Goal: Find specific page/section: Find specific page/section

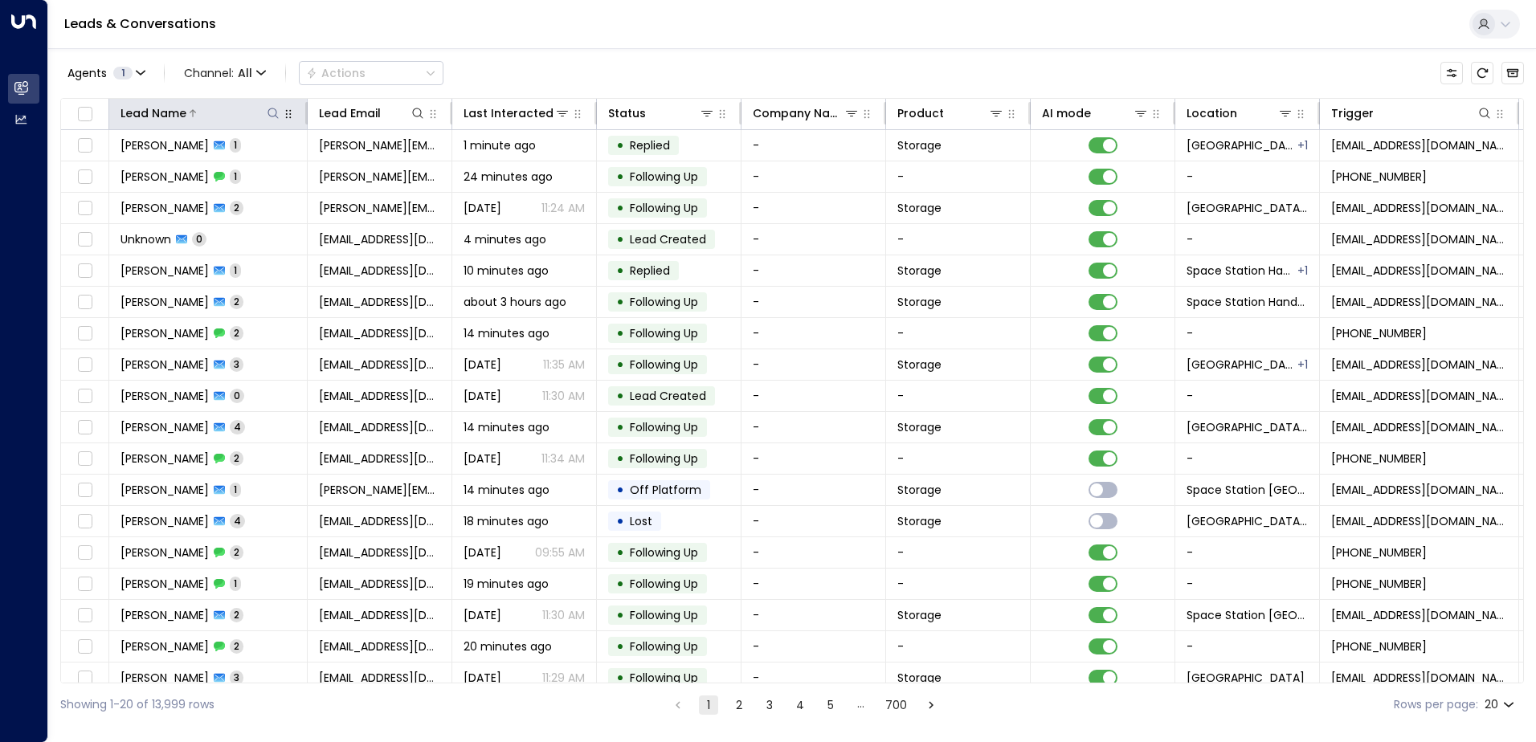
click at [269, 109] on icon at bounding box center [273, 113] width 13 height 13
type input "******"
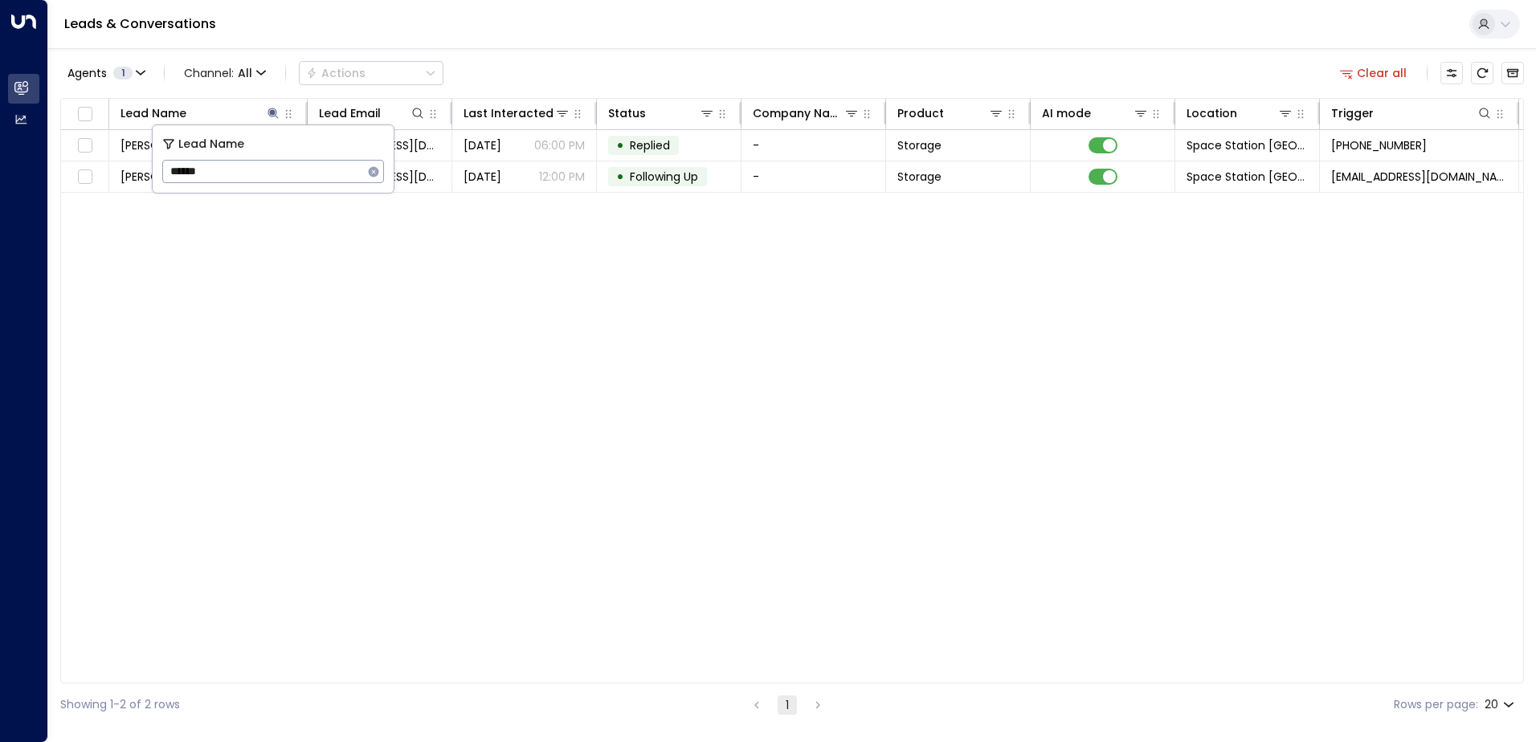
click at [498, 84] on div "Agents 1 Channel: All Actions Clear all" at bounding box center [791, 73] width 1463 height 34
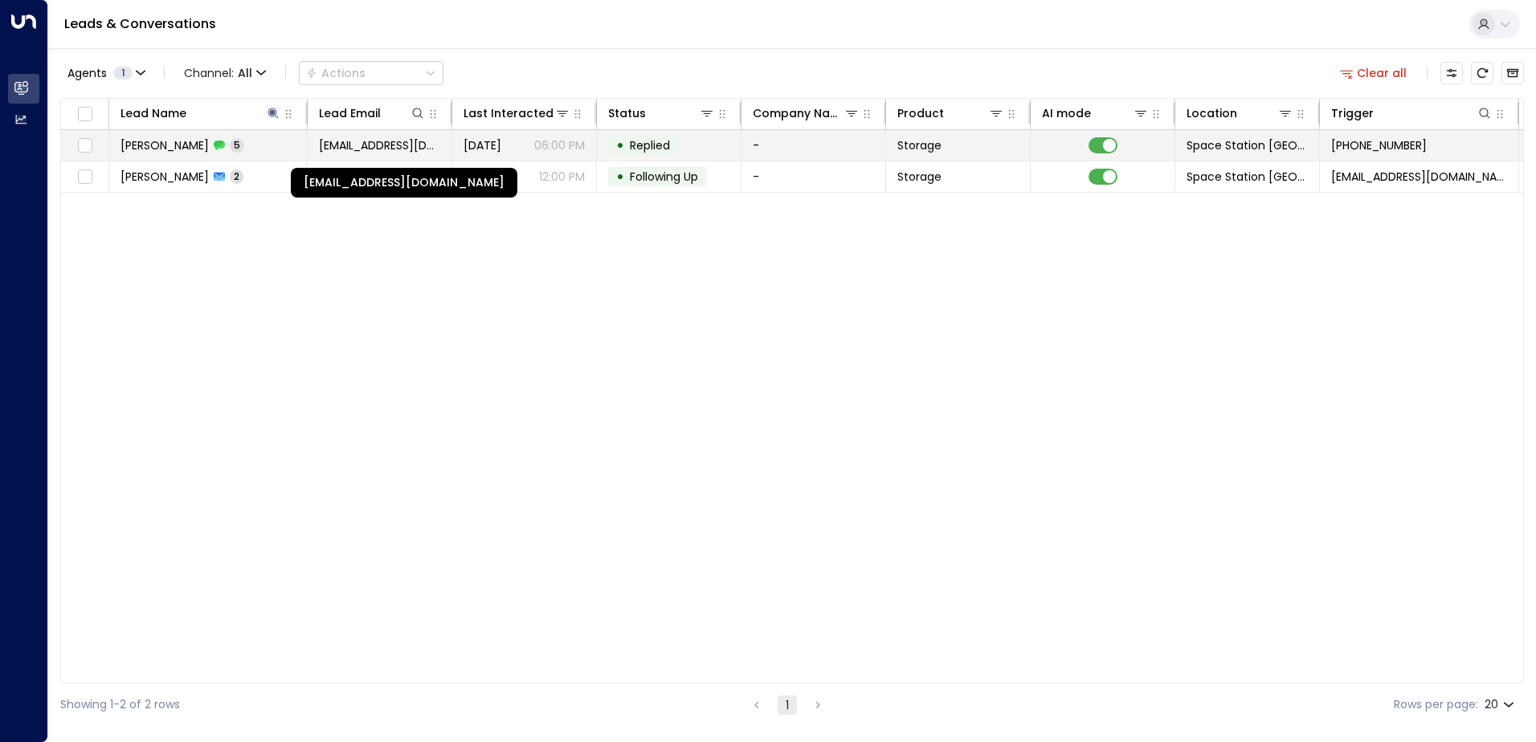
click at [422, 146] on span "[EMAIL_ADDRESS][DOMAIN_NAME]" at bounding box center [379, 145] width 121 height 16
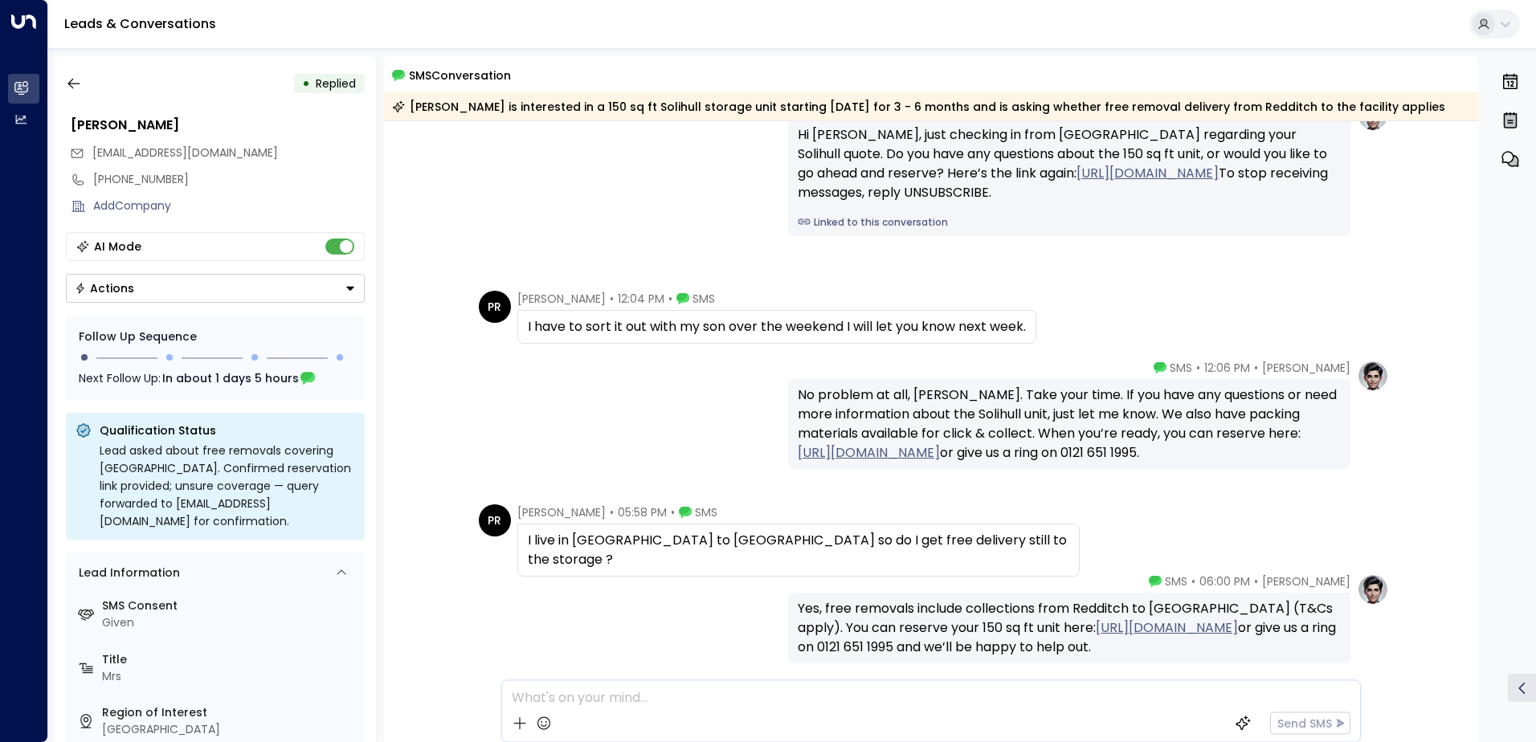
scroll to position [194, 0]
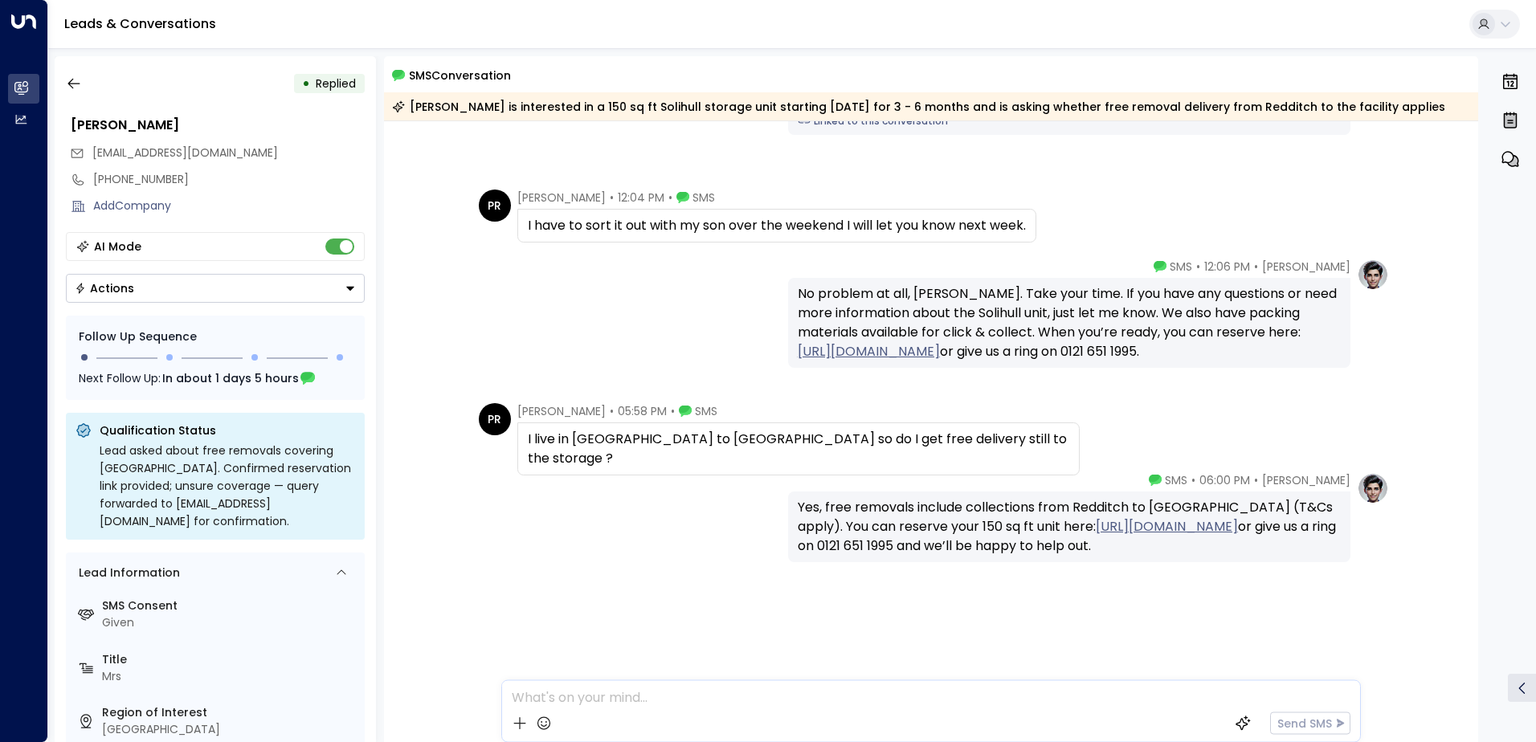
drag, startPoint x: 1114, startPoint y: 565, endPoint x: 774, endPoint y: 500, distance: 346.1
click at [774, 500] on div "[PERSON_NAME] • 06:00 PM • SMS Yes, free removals include collections from Redd…" at bounding box center [931, 517] width 916 height 90
drag, startPoint x: 774, startPoint y: 500, endPoint x: 906, endPoint y: 520, distance: 133.2
copy div "Yes, free removals include collections from Redditch to [GEOGRAPHIC_DATA] (T&Cs…"
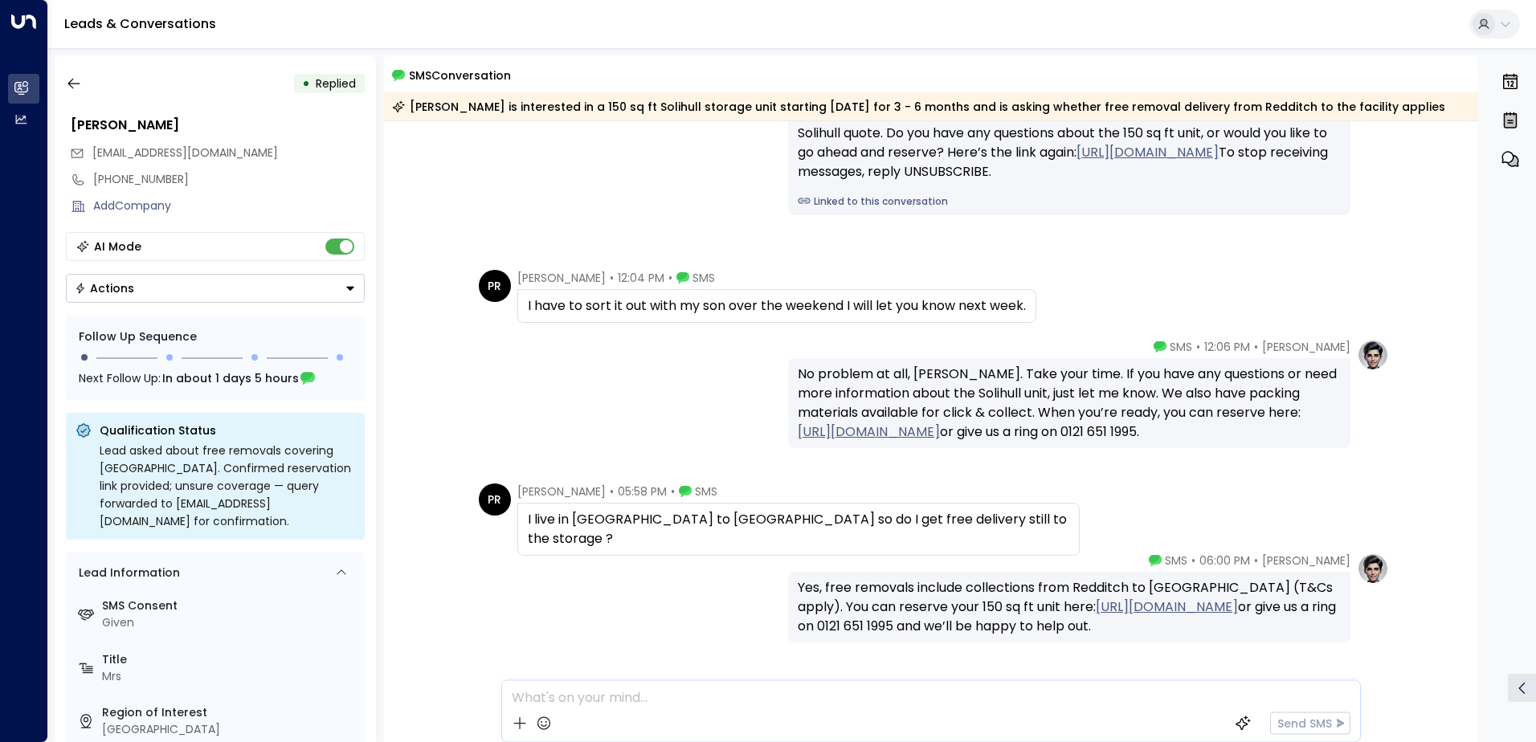
scroll to position [0, 0]
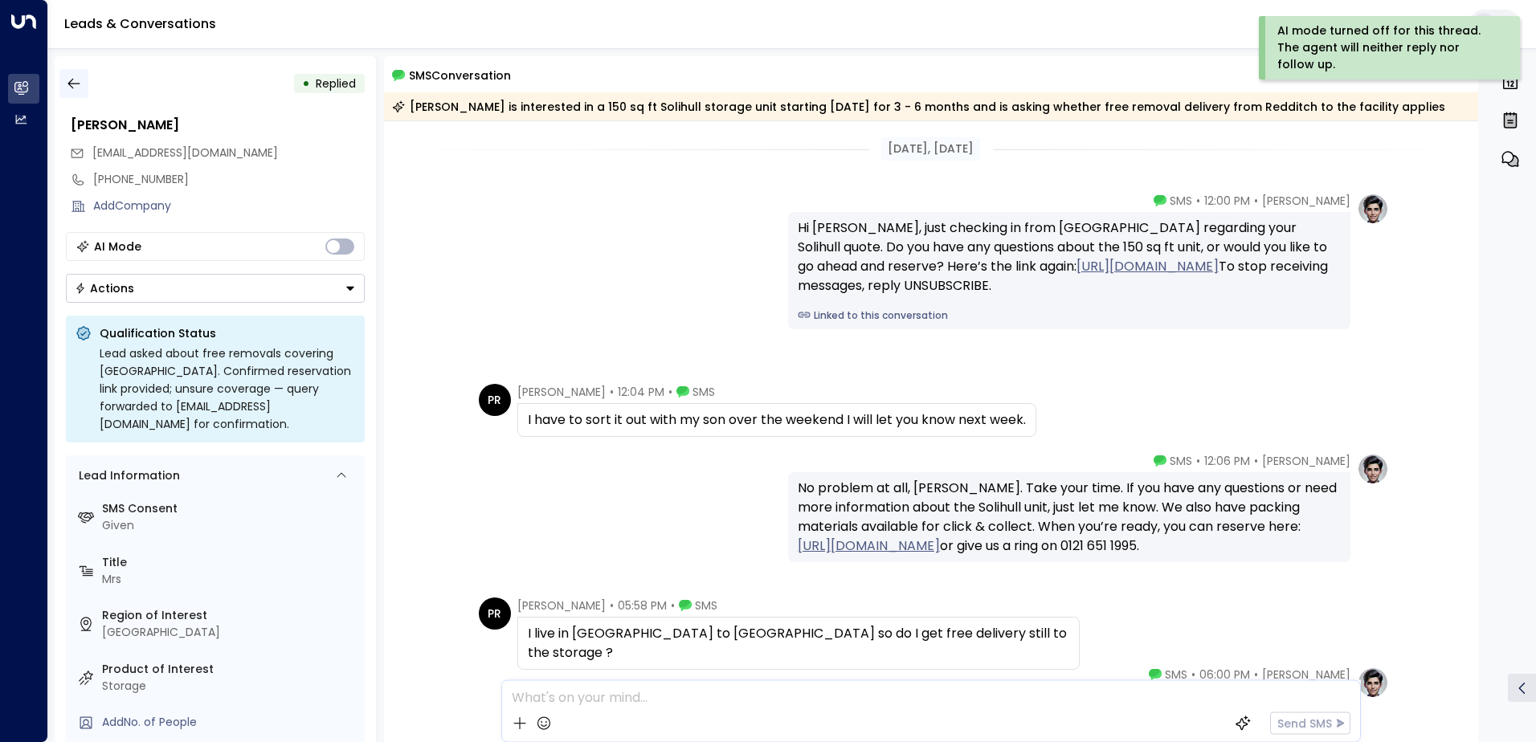
click at [75, 84] on icon "button" at bounding box center [73, 84] width 12 height 10
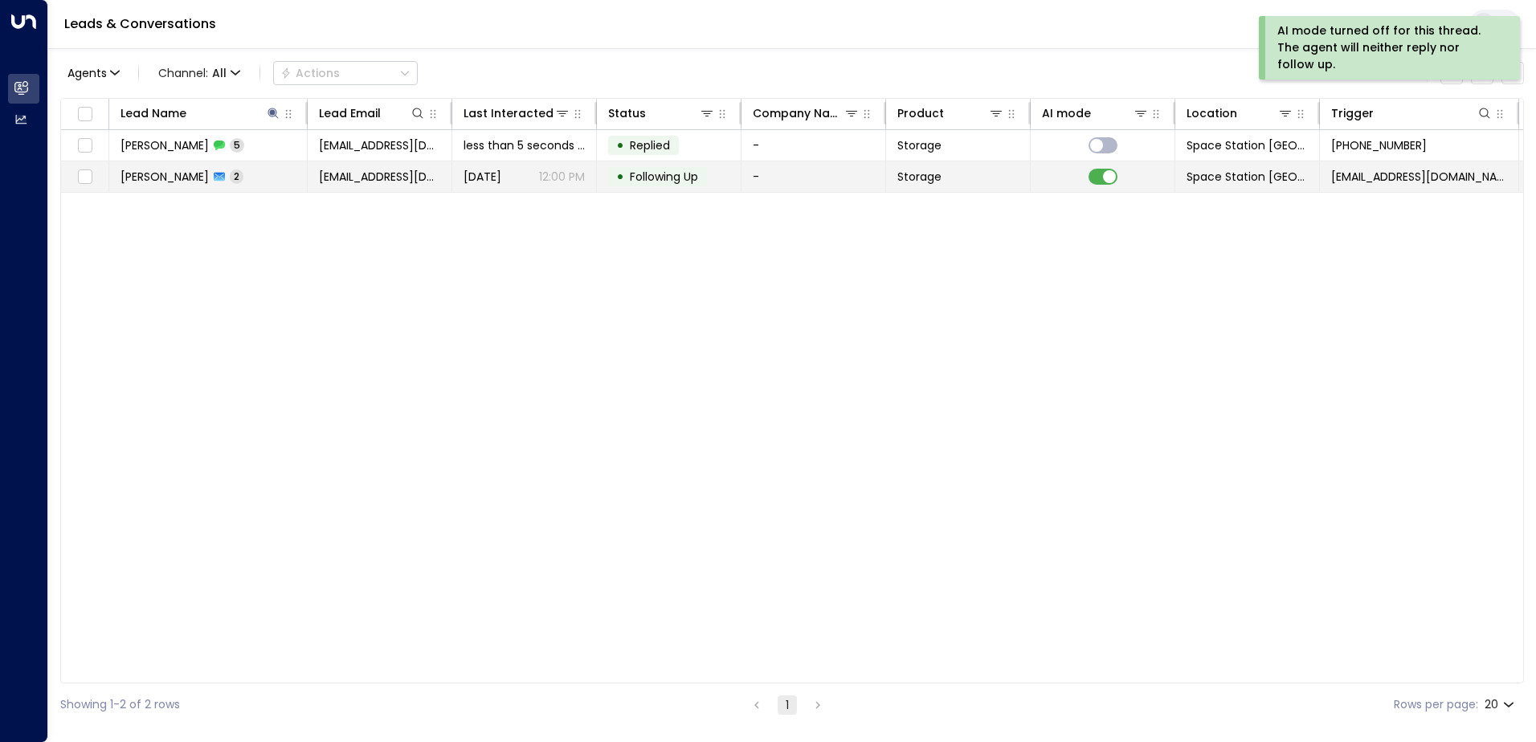
click at [251, 173] on td "[PERSON_NAME] 2" at bounding box center [208, 176] width 198 height 31
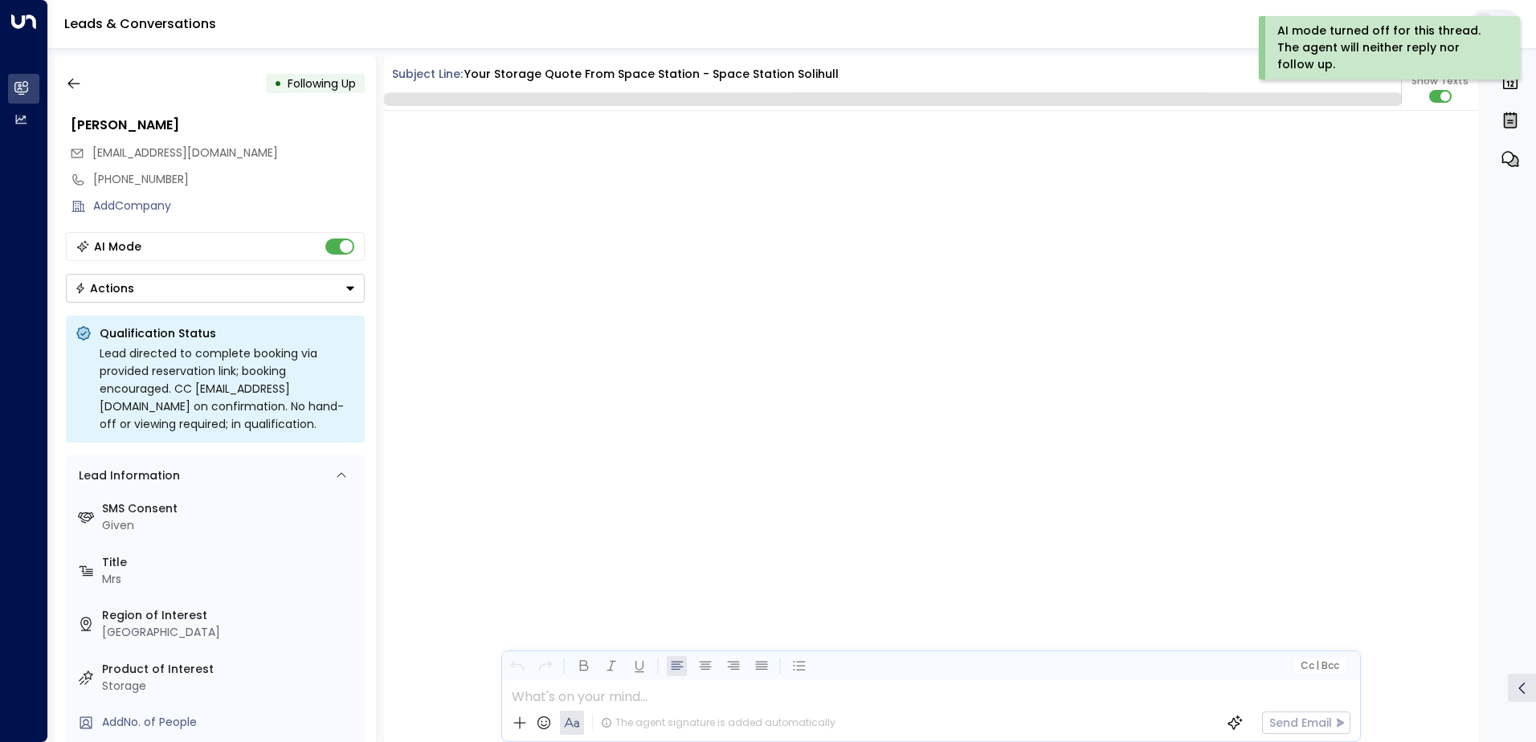
scroll to position [1884, 0]
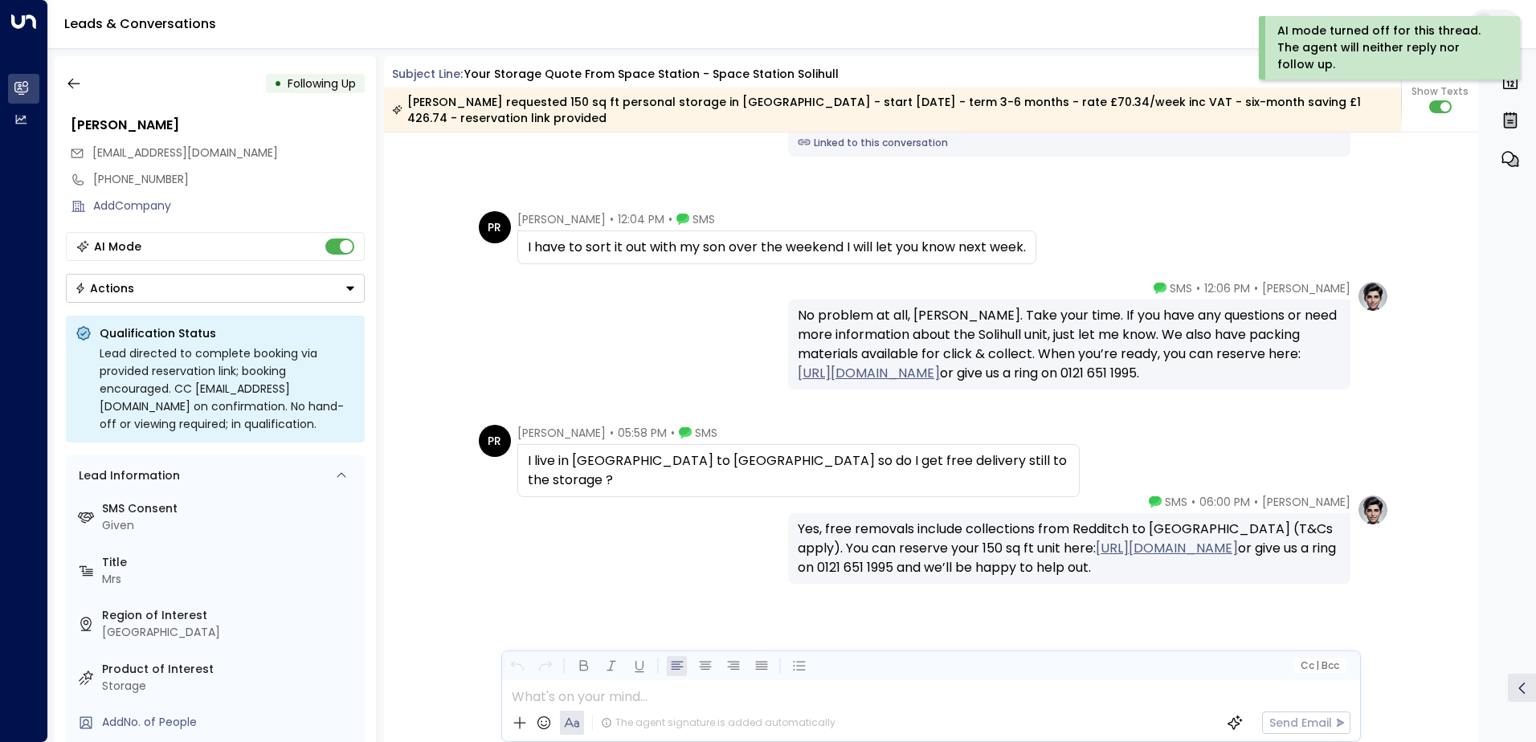
click at [334, 237] on div "AI Mode" at bounding box center [215, 246] width 299 height 29
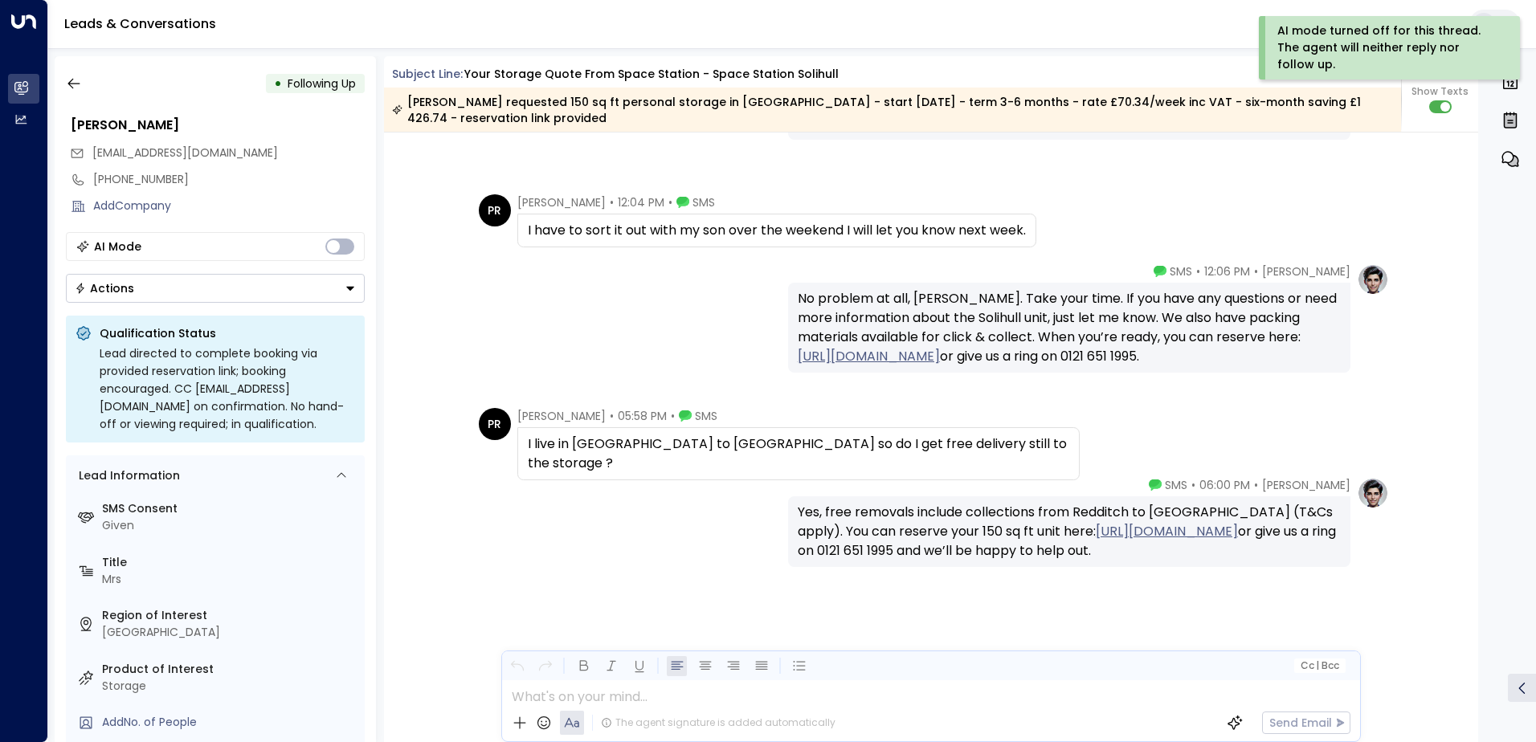
scroll to position [1906, 0]
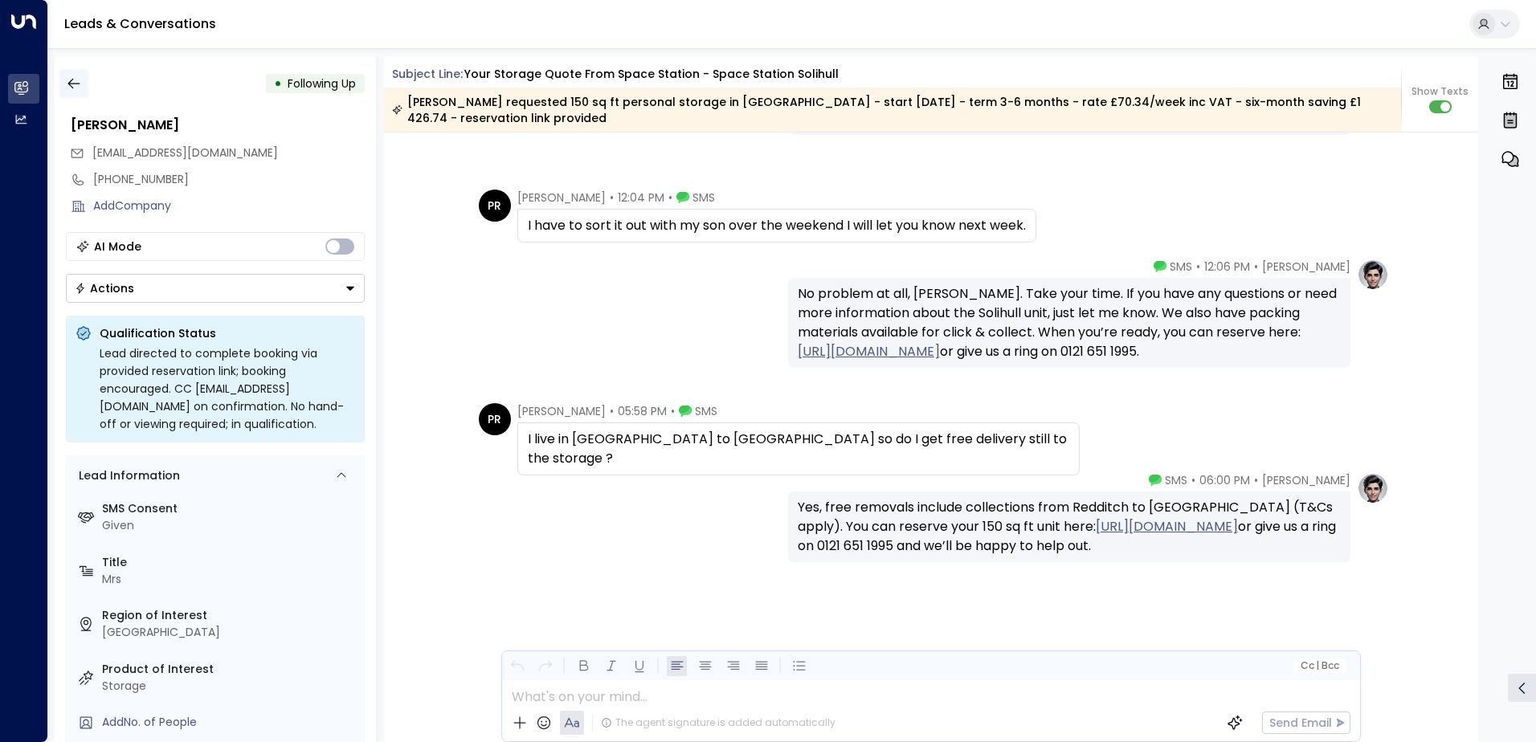
click at [77, 80] on icon "button" at bounding box center [74, 83] width 16 height 16
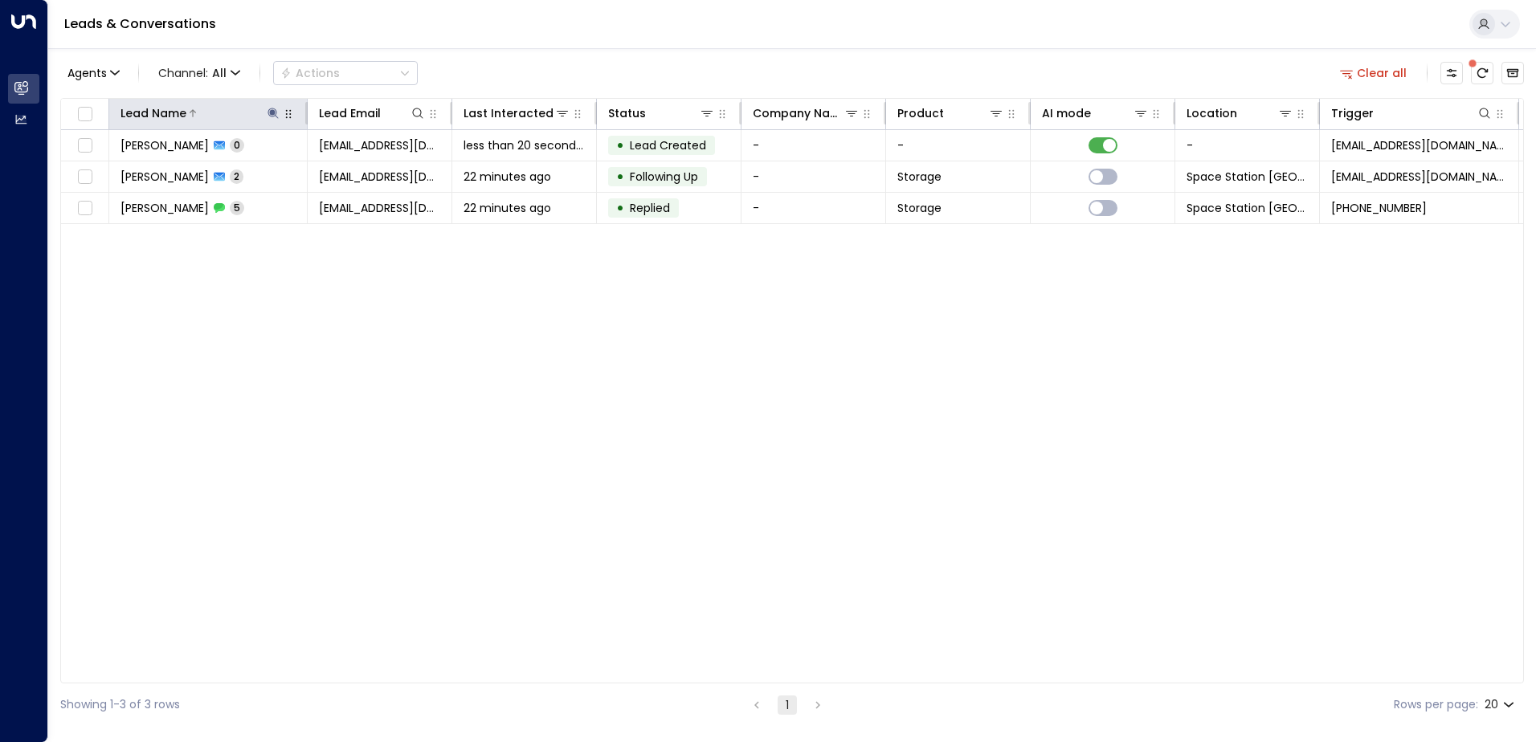
click at [275, 106] on button at bounding box center [273, 113] width 16 height 16
type input "*"
type input "*******"
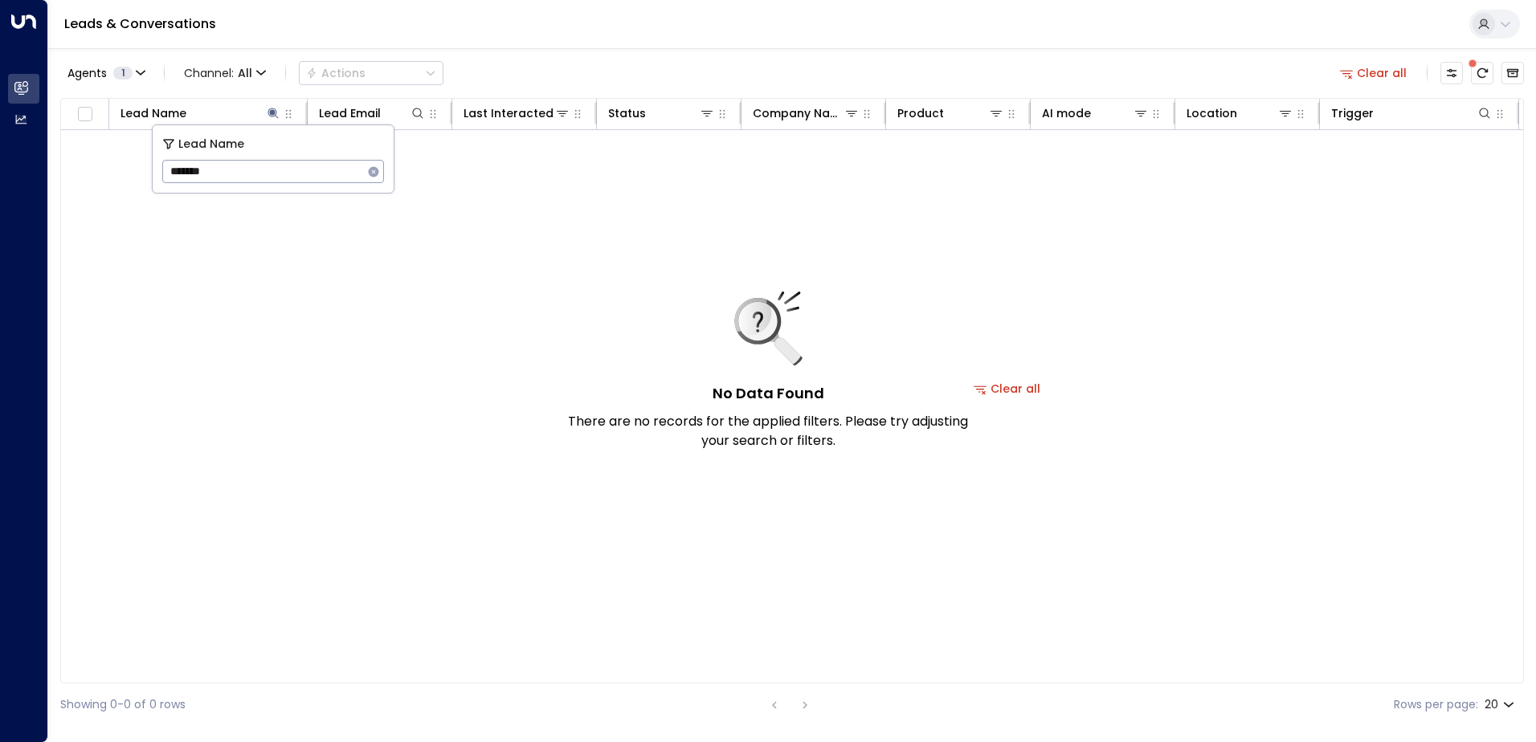
click at [757, 59] on div "Agents 1 Channel: All Actions Clear all" at bounding box center [791, 73] width 1463 height 34
click at [274, 112] on icon at bounding box center [272, 113] width 10 height 10
click at [274, 110] on icon at bounding box center [273, 113] width 13 height 13
type input "*"
type input "*******"
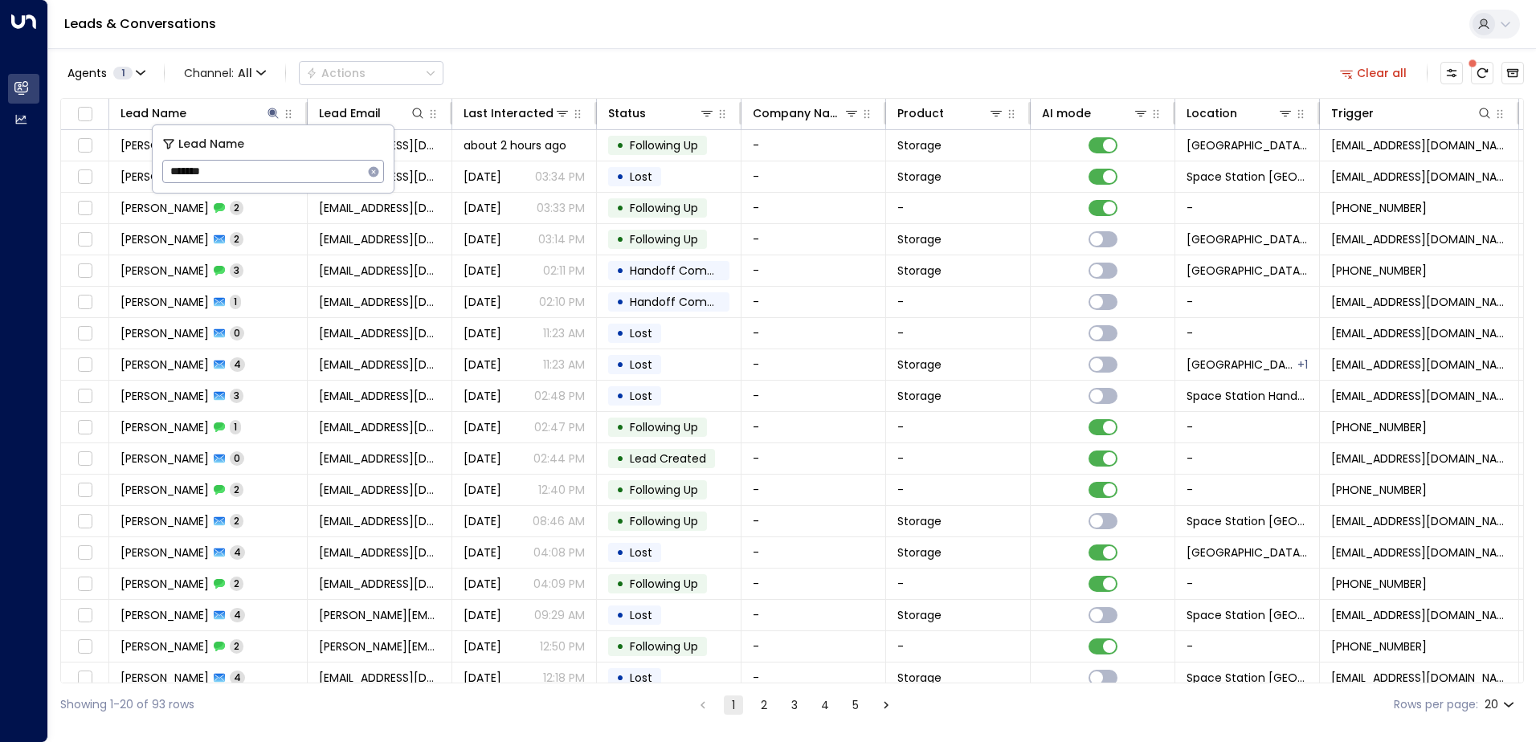
click at [635, 66] on div "Agents 1 Channel: All Actions Clear all" at bounding box center [791, 73] width 1463 height 34
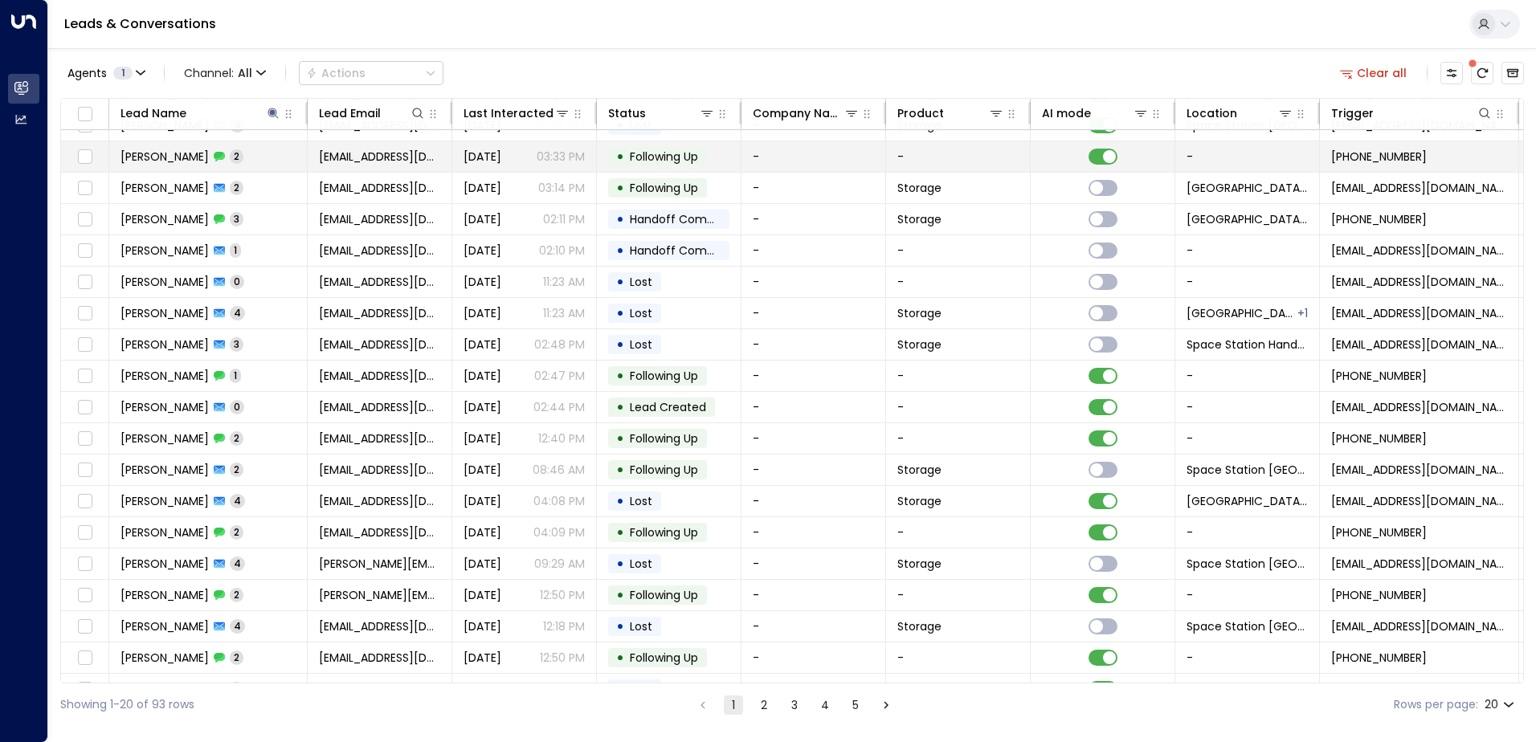
scroll to position [79, 0]
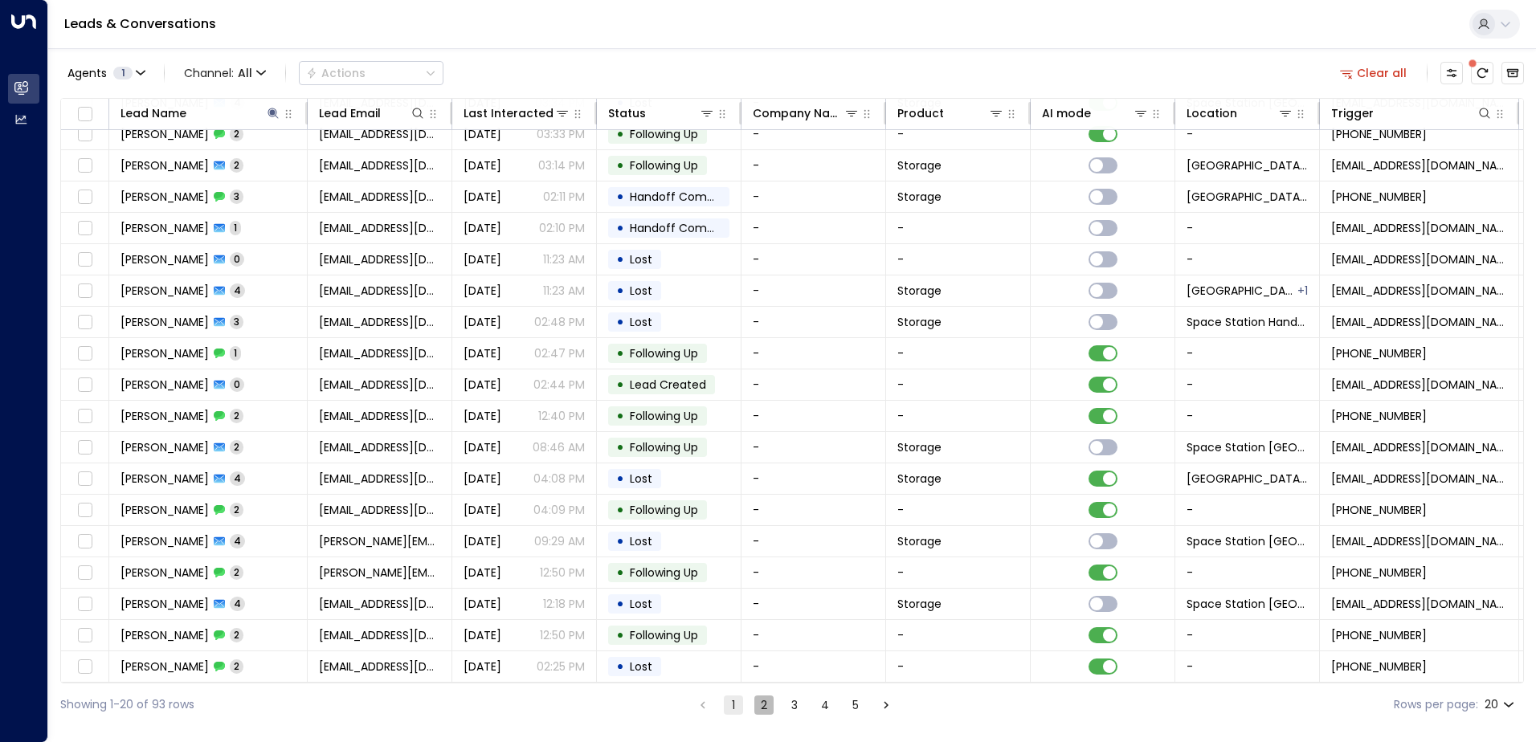
click at [760, 706] on button "2" at bounding box center [763, 705] width 19 height 19
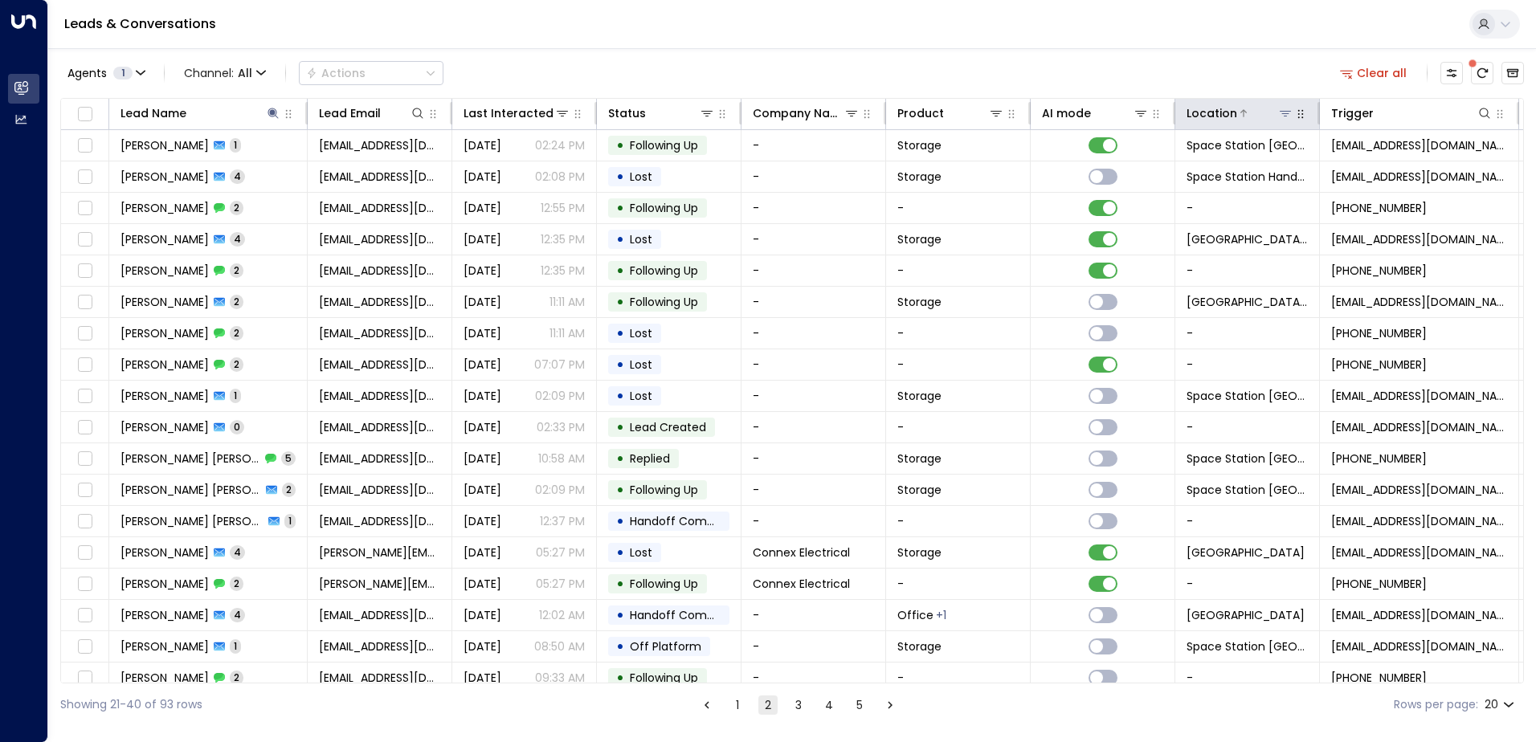
click at [1283, 108] on icon at bounding box center [1285, 113] width 13 height 13
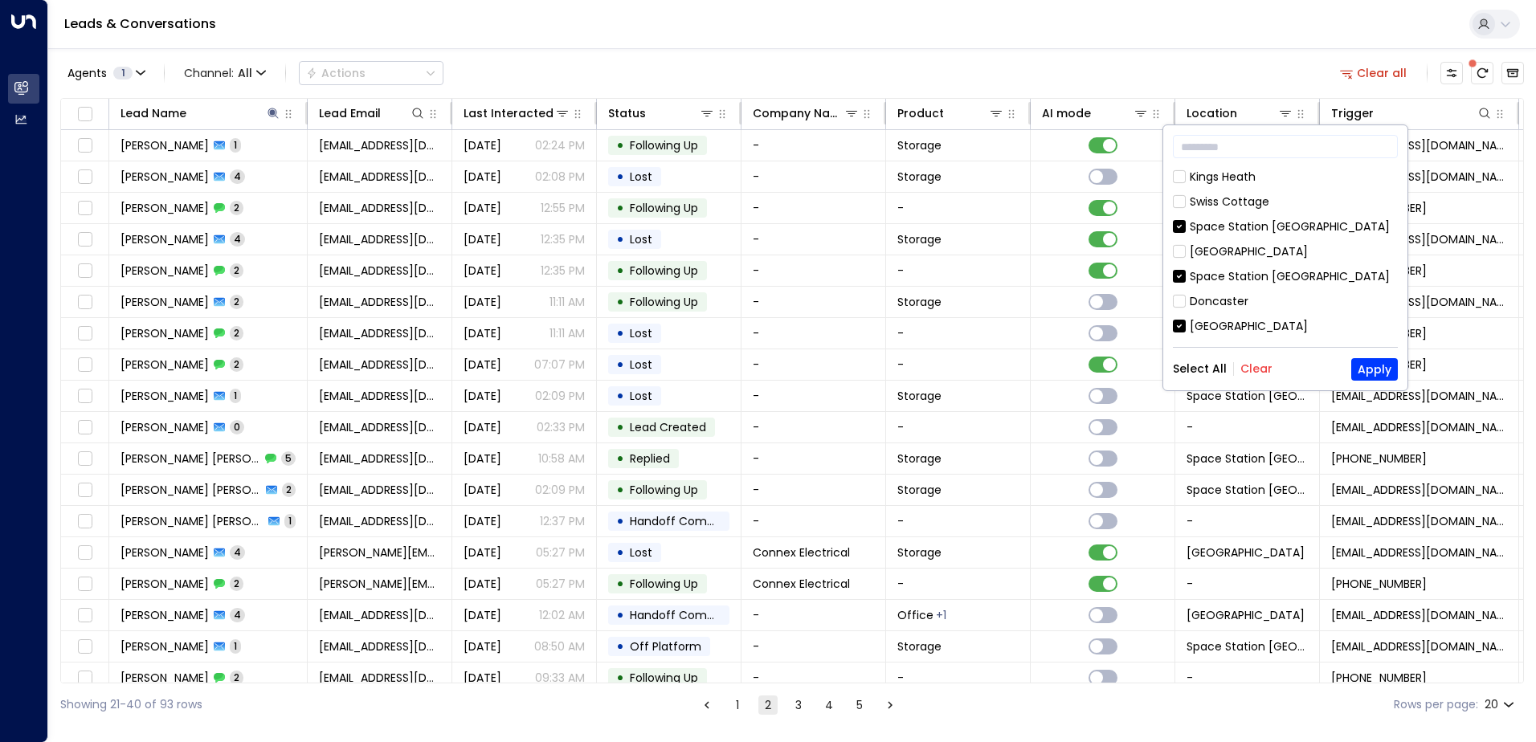
click at [1251, 368] on button "Clear" at bounding box center [1256, 368] width 32 height 13
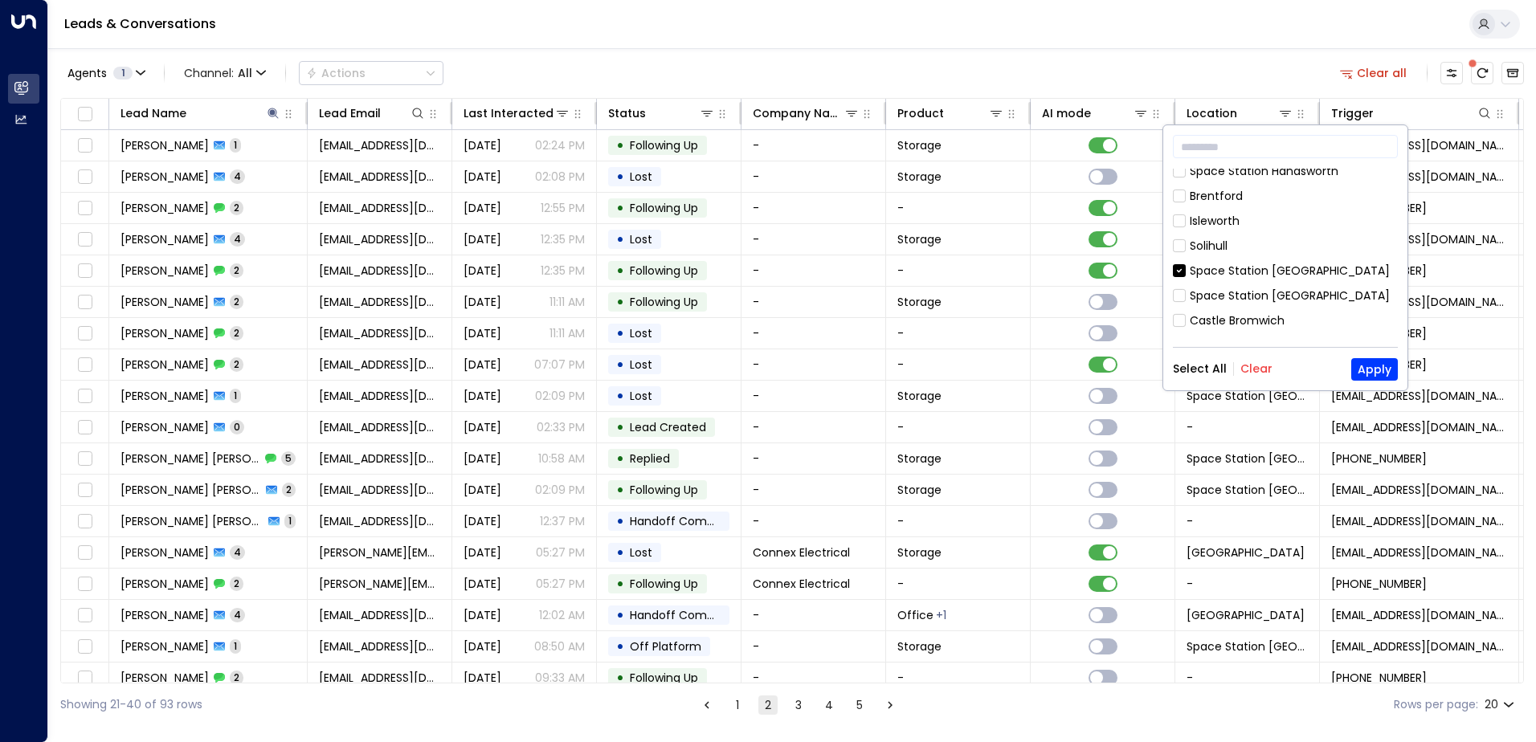
click at [1188, 238] on div "Solihull" at bounding box center [1285, 246] width 225 height 17
click at [1382, 369] on button "Apply" at bounding box center [1374, 369] width 47 height 22
